Goal: Information Seeking & Learning: Learn about a topic

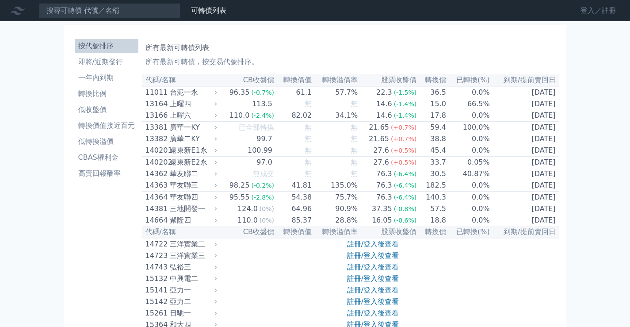
click at [592, 10] on link "登入／註冊" at bounding box center [598, 11] width 50 height 14
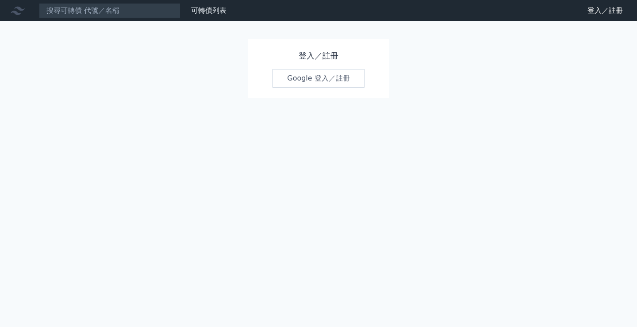
click at [307, 81] on link "Google 登入／註冊" at bounding box center [318, 78] width 92 height 19
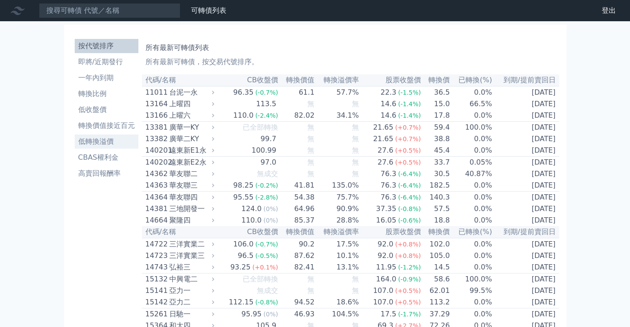
click at [113, 141] on li "低轉換溢價" at bounding box center [107, 141] width 64 height 11
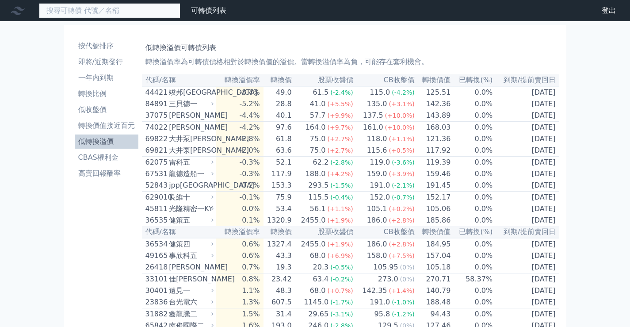
click at [150, 15] on input at bounding box center [109, 10] width 141 height 15
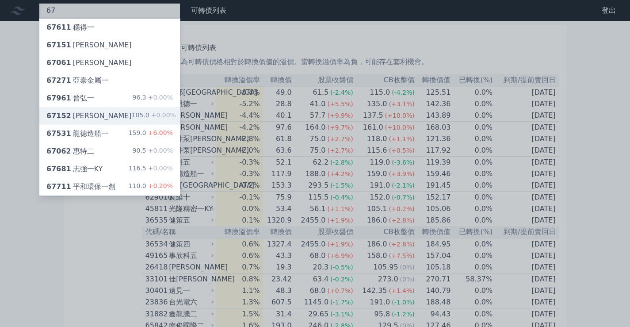
type input "67"
click at [89, 117] on div "67152 [PERSON_NAME]" at bounding box center [88, 116] width 85 height 11
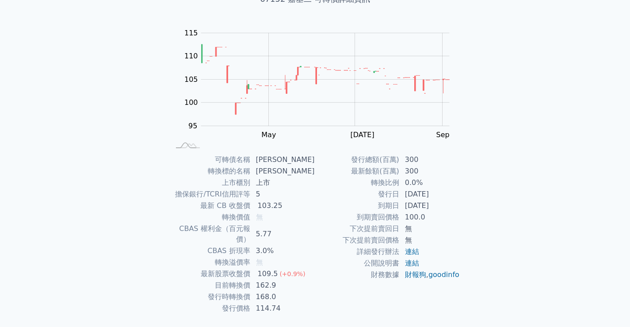
scroll to position [83, 0]
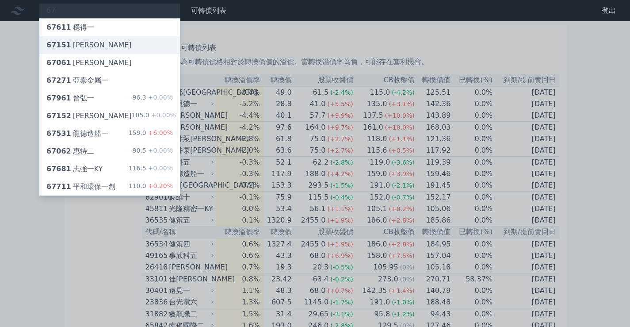
click at [76, 42] on div "67151 [PERSON_NAME]" at bounding box center [88, 45] width 85 height 11
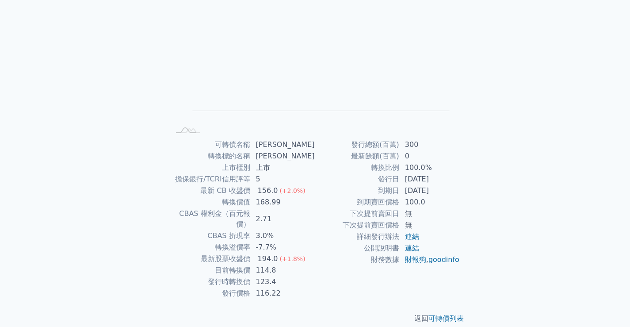
scroll to position [83, 0]
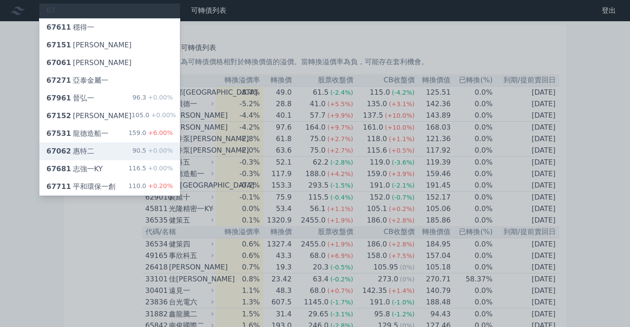
click at [101, 153] on div "67062 惠特二 90.5 +0.00%" at bounding box center [109, 151] width 141 height 18
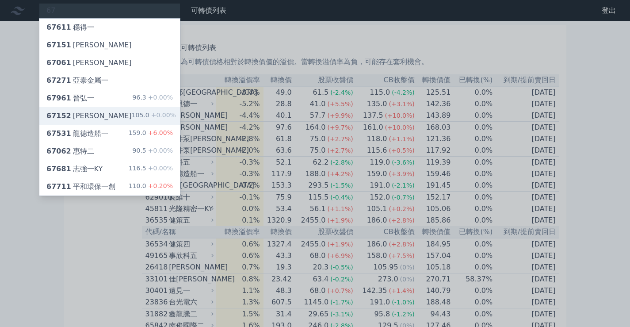
click at [86, 122] on div "67152 嘉基二 105.0 +0.00%" at bounding box center [109, 116] width 141 height 18
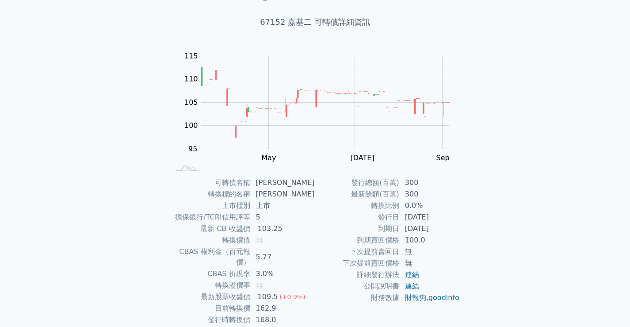
scroll to position [83, 0]
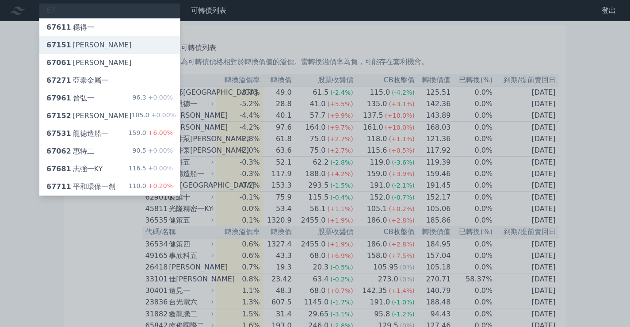
click at [78, 42] on div "67151 [PERSON_NAME]" at bounding box center [88, 45] width 85 height 11
